Goal: Navigation & Orientation: Find specific page/section

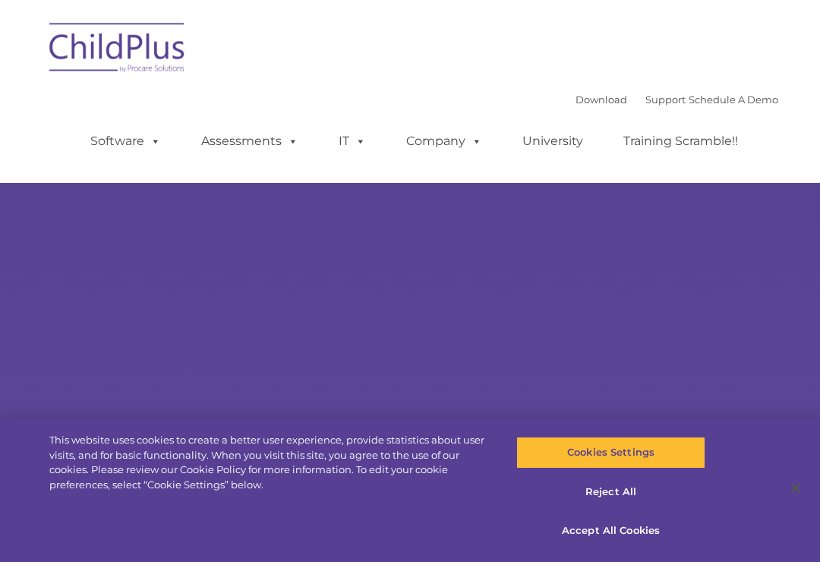
select select "MEDIUM"
type input ""
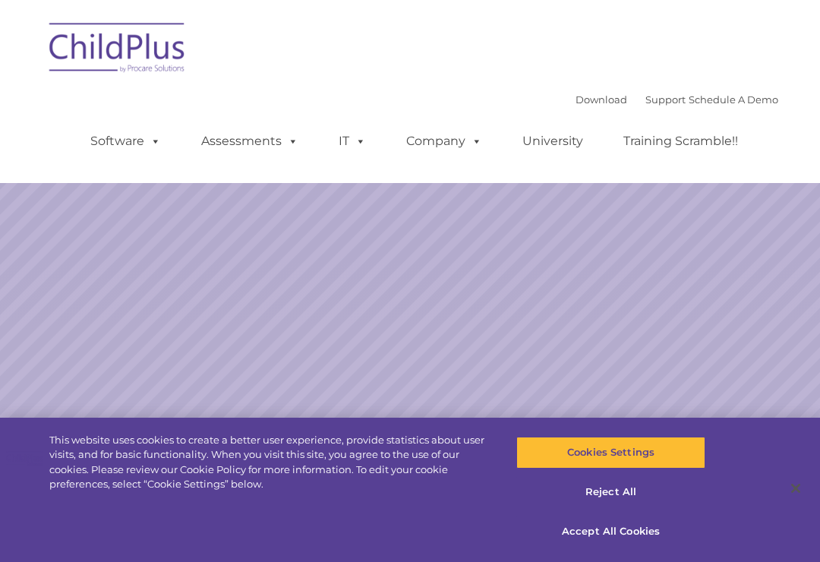
select select "MEDIUM"
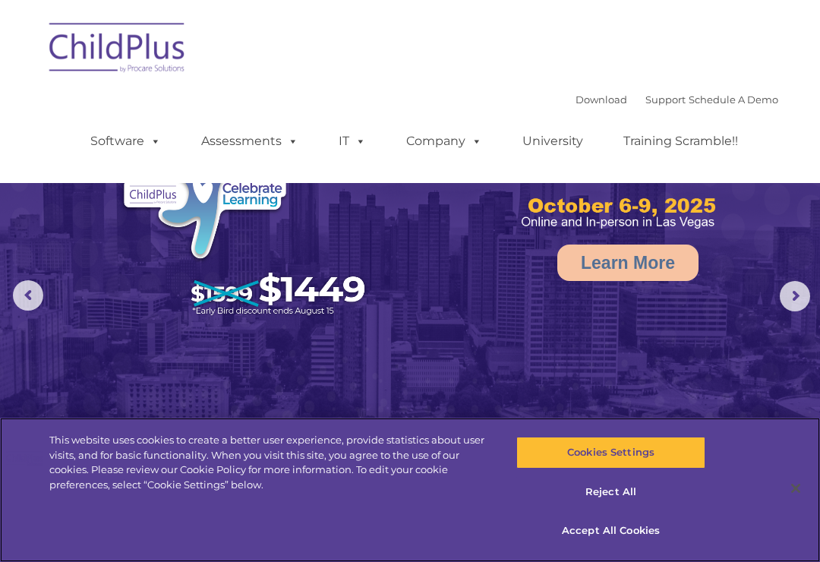
click at [631, 533] on button "Accept All Cookies" at bounding box center [611, 531] width 188 height 32
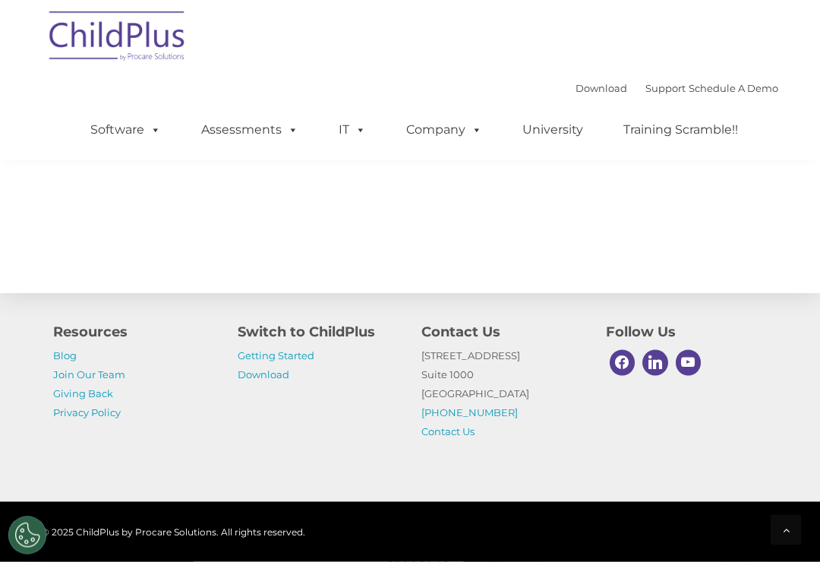
scroll to position [1811, 0]
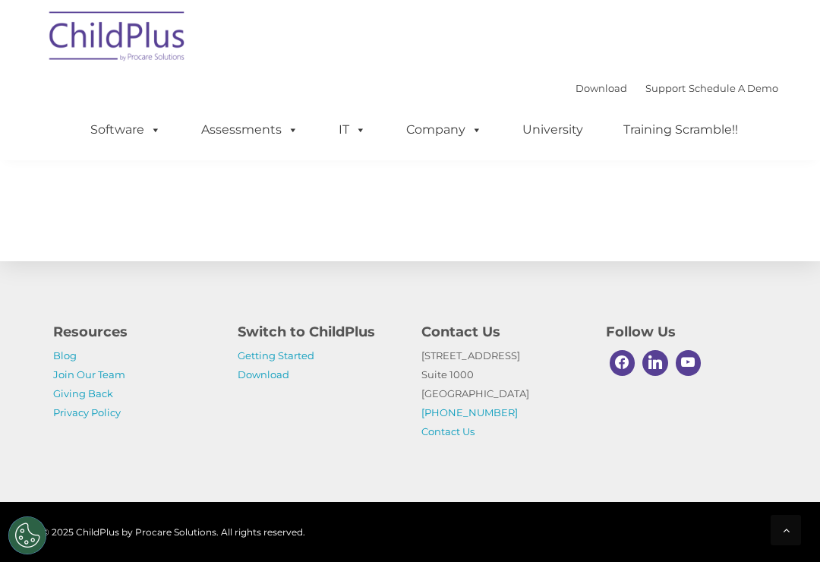
click at [307, 362] on link "Getting Started" at bounding box center [276, 355] width 77 height 12
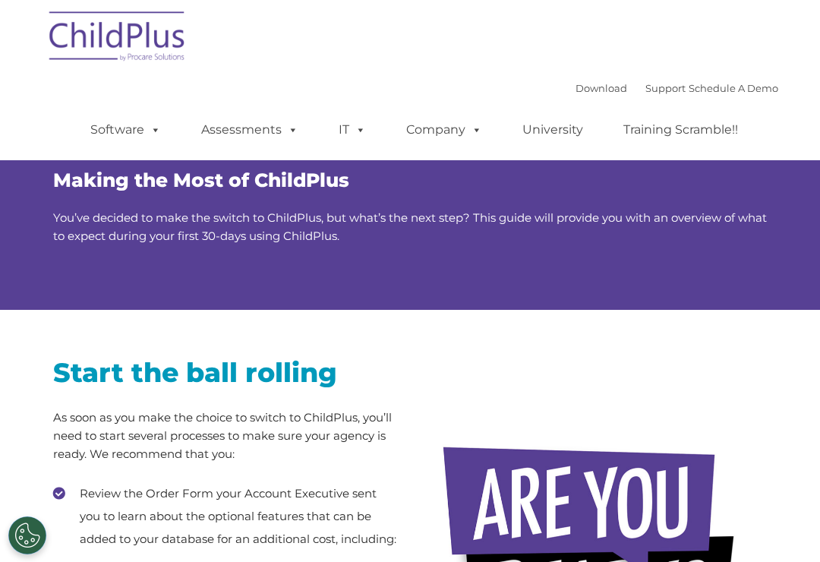
click at [138, 39] on img at bounding box center [118, 39] width 152 height 76
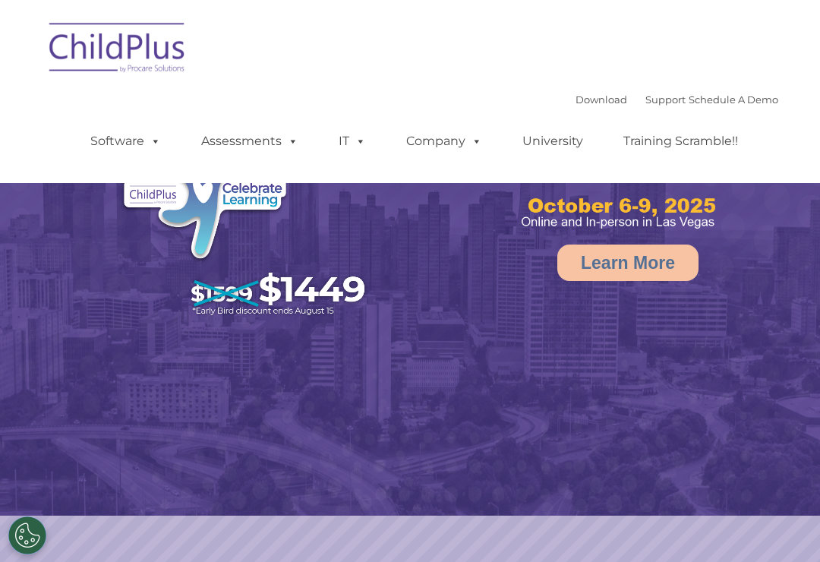
select select "MEDIUM"
